Goal: Navigation & Orientation: Find specific page/section

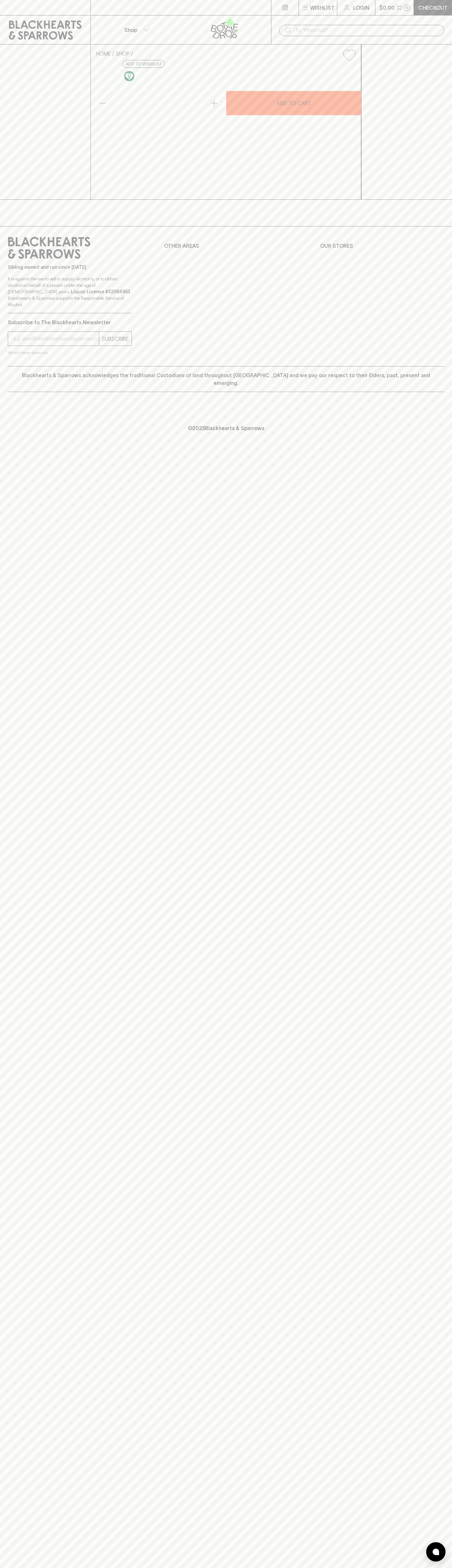
click at [15, 12] on link at bounding box center [45, 7] width 90 height 15
click at [425, 1492] on div "Wishlist Login $0.00 0 Checkout Shop ​ HOME SHOP Battle of Bosworth Cabernet Sa…" at bounding box center [226, 784] width 452 height 1568
click at [448, 1567] on html "Wishlist Login $0.00 0 Checkout Shop ​ HOME SHOP Battle of Bosworth Cabernet Sa…" at bounding box center [226, 784] width 452 height 1568
click at [9, 346] on div "SUBSCRIBE" at bounding box center [70, 338] width 124 height 15
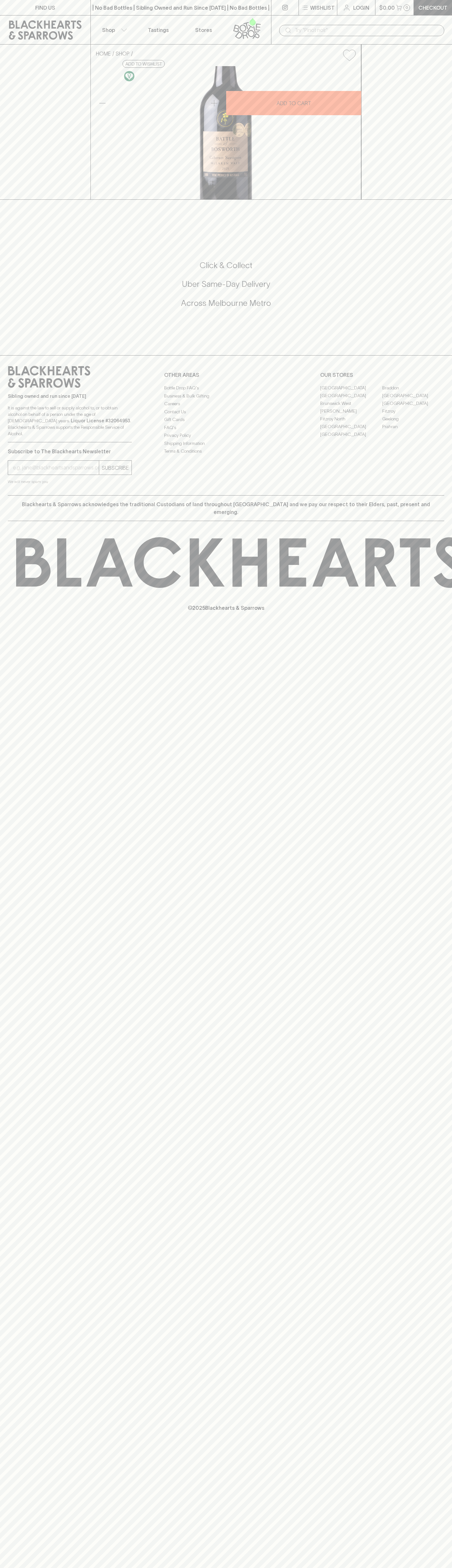
click at [351, 399] on link "Brunswick" at bounding box center [351, 395] width 62 height 8
